Goal: Find specific page/section: Find specific page/section

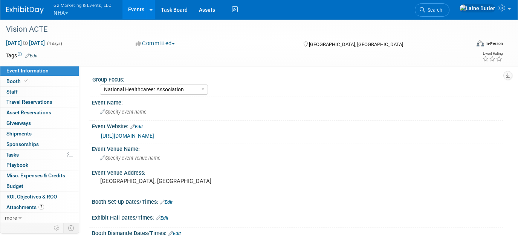
select select "National Healthcareer Association"
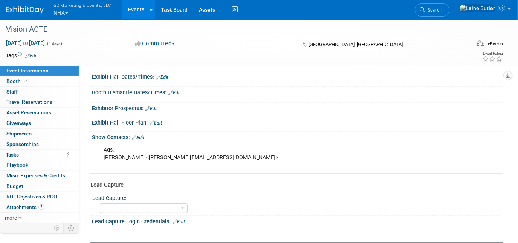
click at [64, 9] on button "G2 Marketing & Events, LLC NHA" at bounding box center [87, 10] width 68 height 20
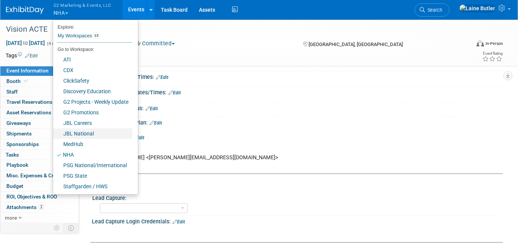
click at [86, 135] on link "JBL National" at bounding box center [92, 133] width 79 height 11
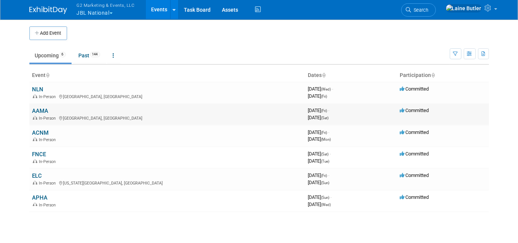
click at [41, 110] on link "AAMA" at bounding box center [40, 110] width 16 height 7
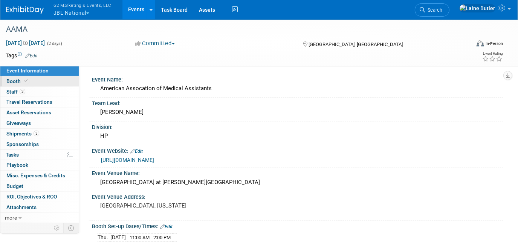
click at [34, 78] on link "Booth" at bounding box center [39, 81] width 78 height 10
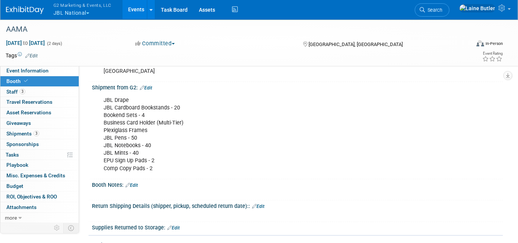
scroll to position [285, 0]
